Goal: Check status: Check status

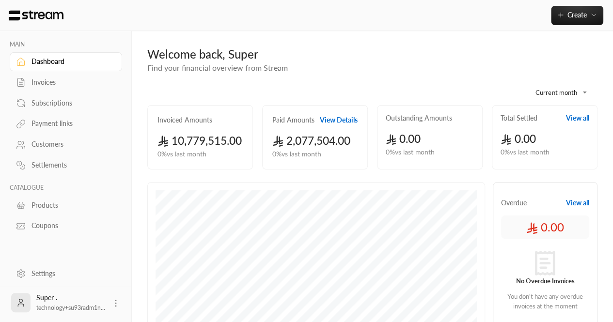
click at [33, 146] on div "Customers" at bounding box center [71, 145] width 79 height 10
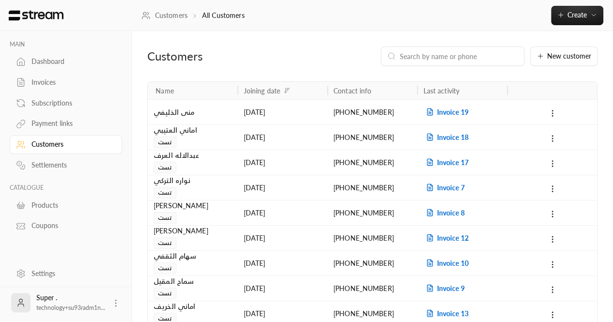
click at [456, 59] on input at bounding box center [459, 56] width 118 height 11
paste input "[PHONE_NUMBER]"
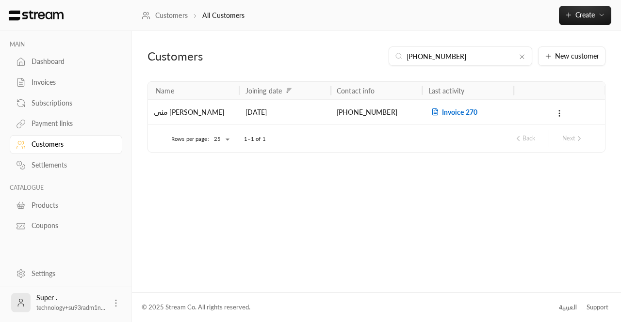
type input "[PHONE_NUMBER]"
click at [448, 112] on span "Invoice 270" at bounding box center [452, 112] width 49 height 8
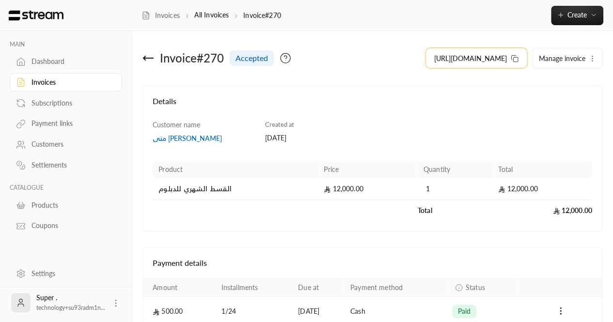
click at [515, 62] on icon at bounding box center [515, 59] width 8 height 8
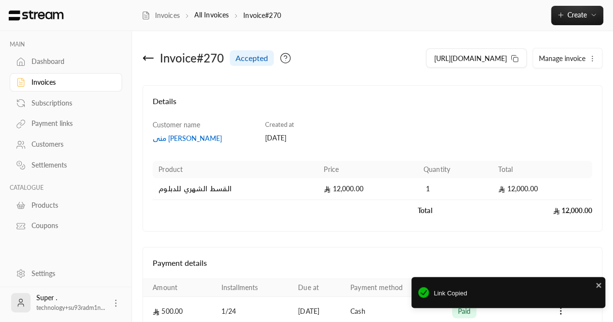
click at [31, 152] on link "Customers" at bounding box center [66, 144] width 113 height 19
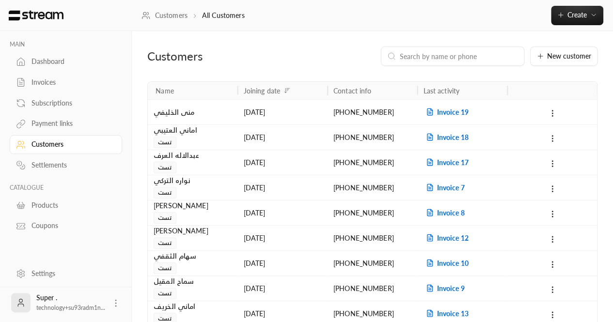
click at [435, 58] on input at bounding box center [459, 56] width 118 height 11
paste input "966504215864"
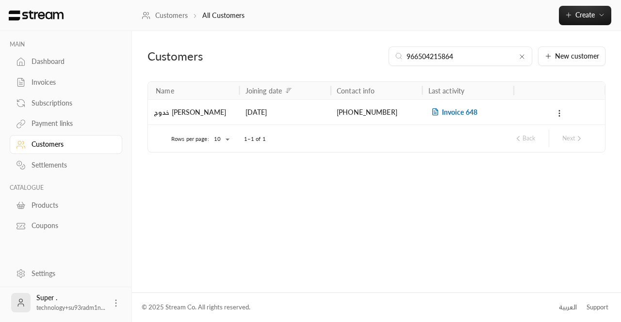
type input "966504215864"
click at [447, 108] on span "Invoice 648" at bounding box center [452, 112] width 49 height 8
